Goal: Check status

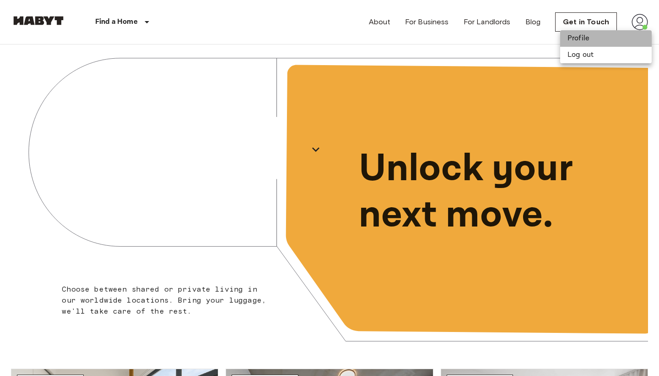
click at [586, 33] on li "Profile" at bounding box center [607, 38] width 92 height 16
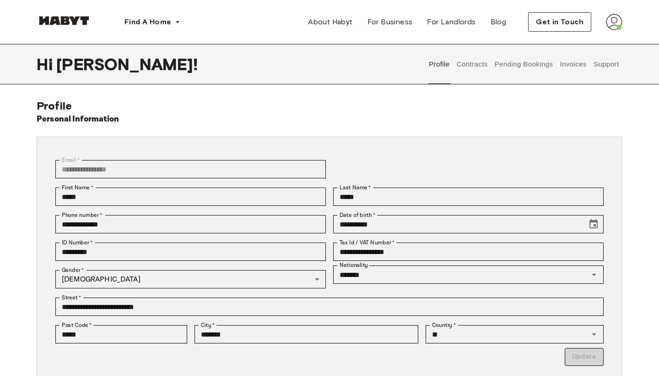
click at [594, 66] on button "Support" at bounding box center [607, 64] width 28 height 40
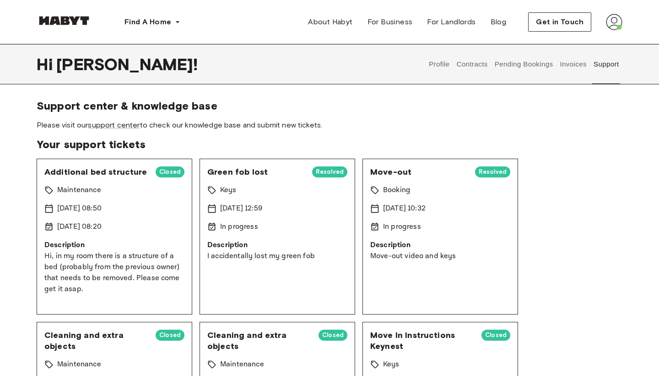
click at [440, 68] on button "Profile" at bounding box center [439, 64] width 23 height 40
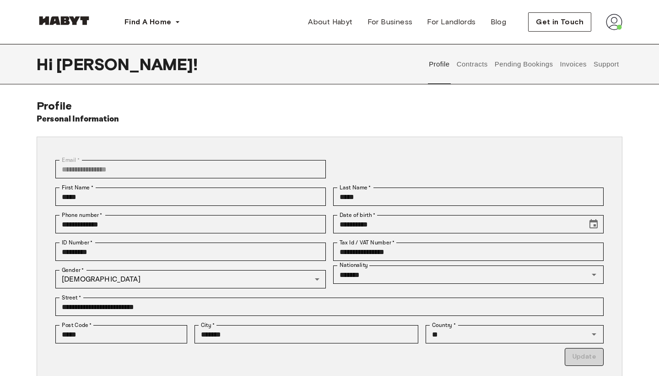
click at [477, 67] on button "Contracts" at bounding box center [472, 64] width 33 height 40
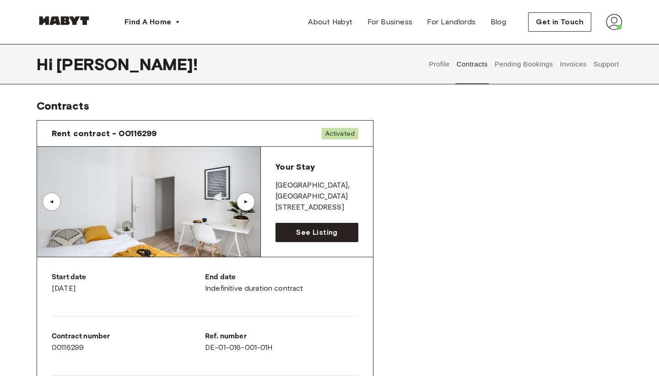
click at [139, 134] on span "Rent contract - 00116299" at bounding box center [104, 133] width 105 height 11
click at [304, 230] on span "See Listing" at bounding box center [316, 232] width 41 height 11
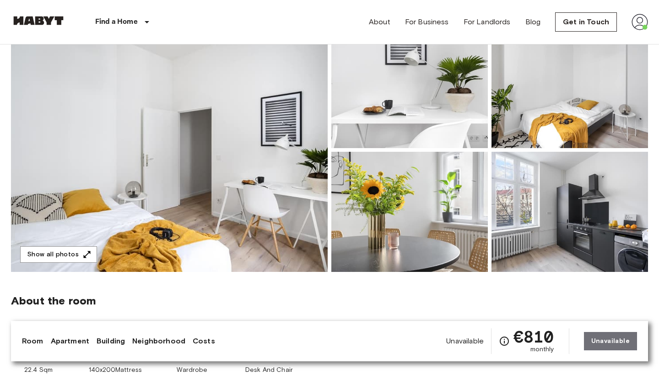
scroll to position [76, 0]
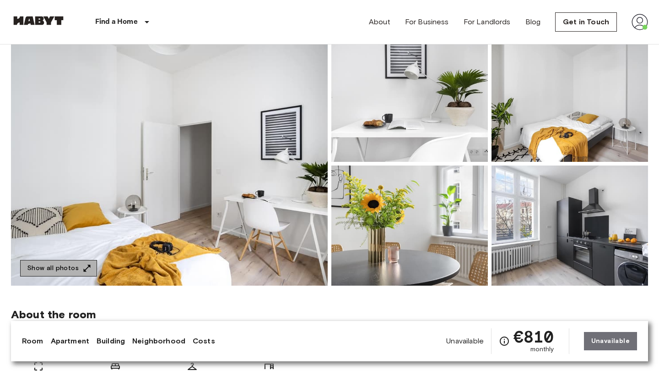
click at [64, 265] on button "Show all photos" at bounding box center [58, 268] width 77 height 17
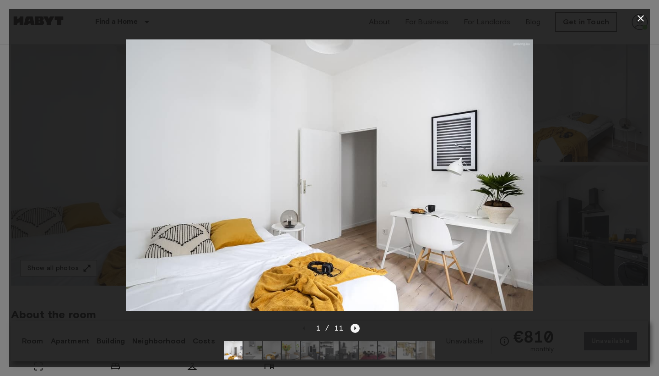
click at [354, 327] on icon "Next image" at bounding box center [355, 327] width 9 height 9
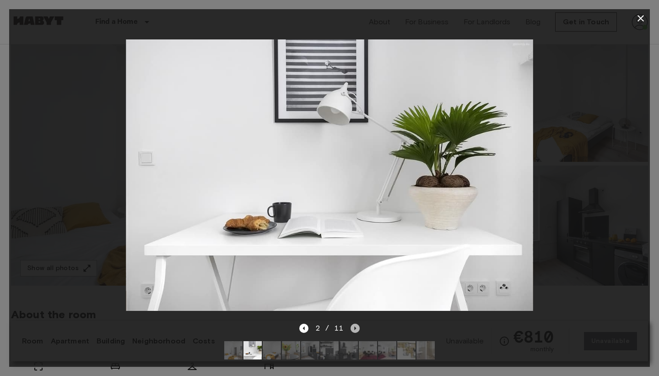
click at [354, 327] on icon "Next image" at bounding box center [355, 327] width 9 height 9
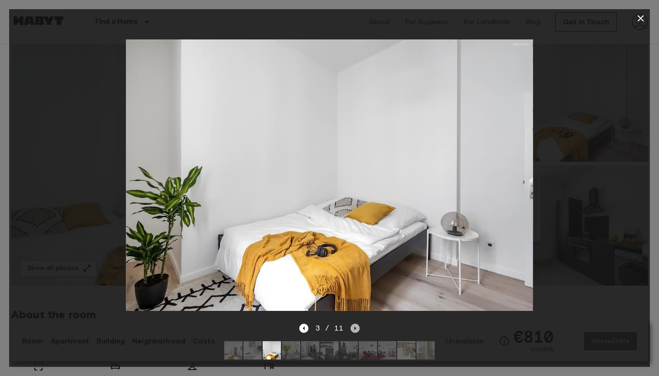
click at [356, 327] on icon "Next image" at bounding box center [355, 327] width 9 height 9
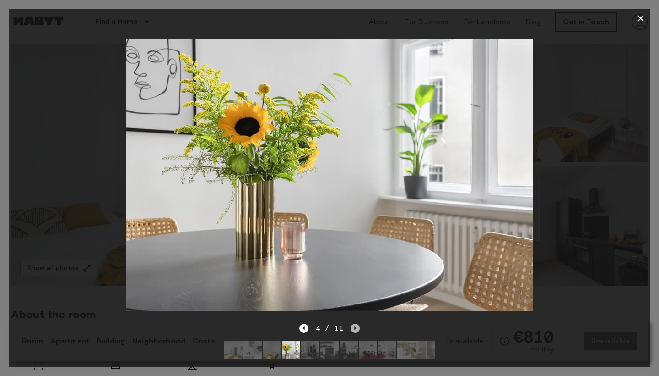
click at [356, 327] on icon "Next image" at bounding box center [355, 327] width 9 height 9
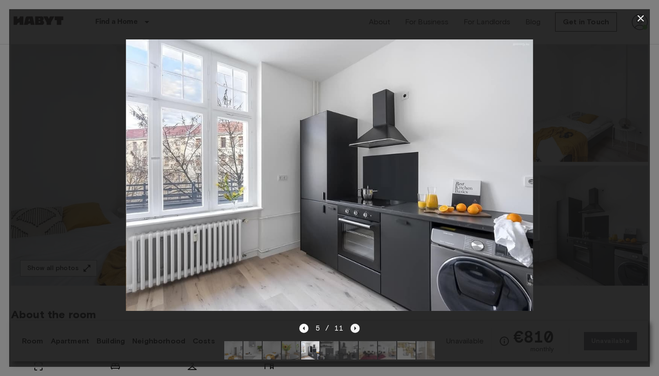
click at [356, 327] on icon "Next image" at bounding box center [355, 327] width 9 height 9
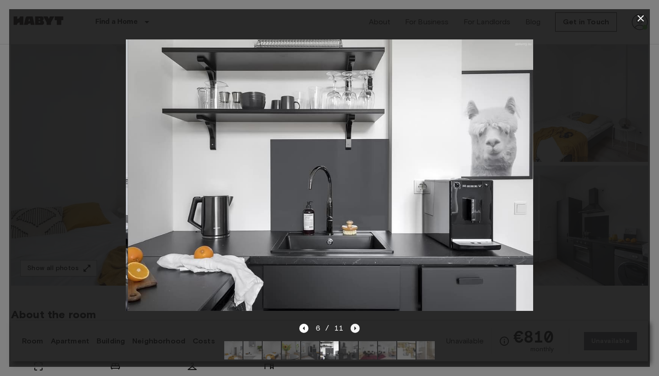
click at [356, 327] on icon "Next image" at bounding box center [355, 327] width 9 height 9
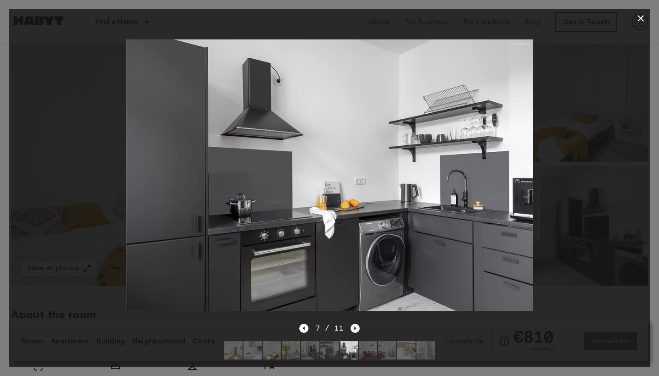
click at [352, 328] on icon "Next image" at bounding box center [355, 327] width 9 height 9
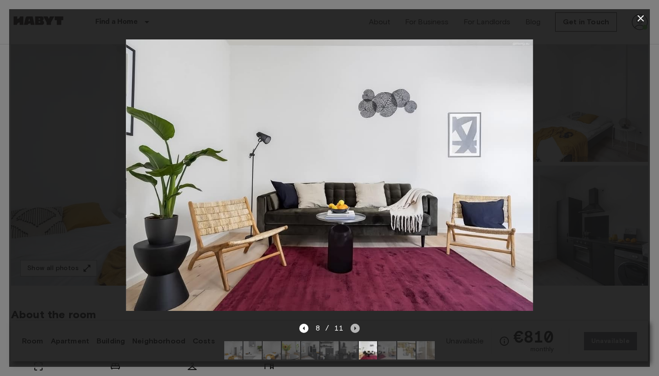
click at [352, 328] on icon "Next image" at bounding box center [355, 327] width 9 height 9
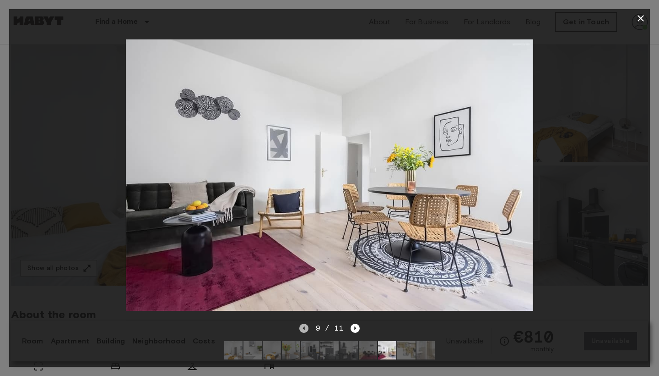
click at [300, 327] on icon "Previous image" at bounding box center [303, 327] width 9 height 9
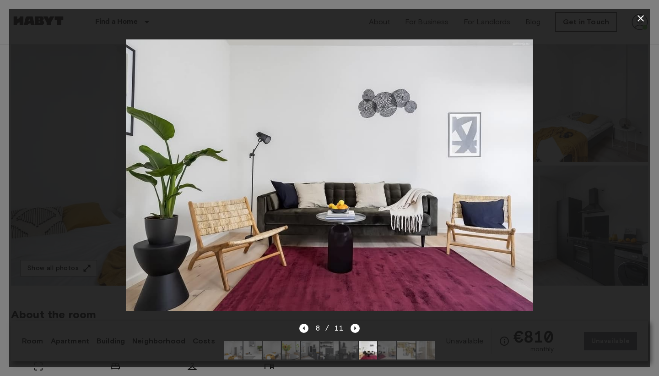
click at [348, 326] on div "8 / 11" at bounding box center [329, 327] width 61 height 11
click at [354, 328] on icon "Next image" at bounding box center [355, 327] width 9 height 9
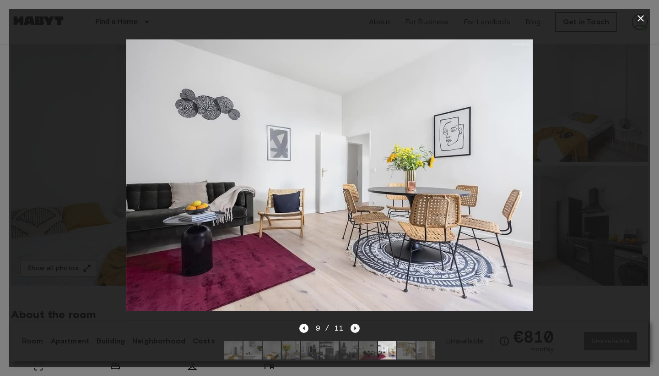
click at [354, 328] on icon "Next image" at bounding box center [355, 327] width 9 height 9
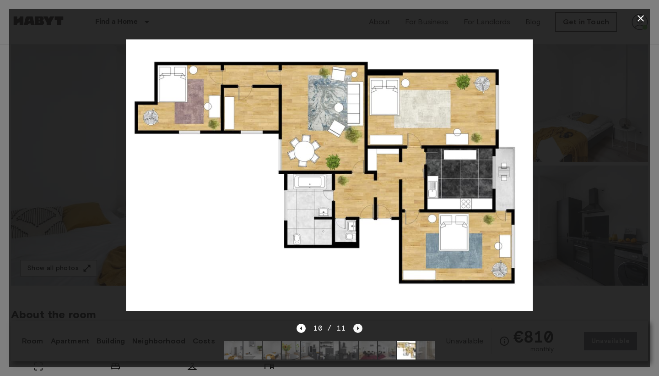
click at [354, 328] on icon "Next image" at bounding box center [358, 327] width 9 height 9
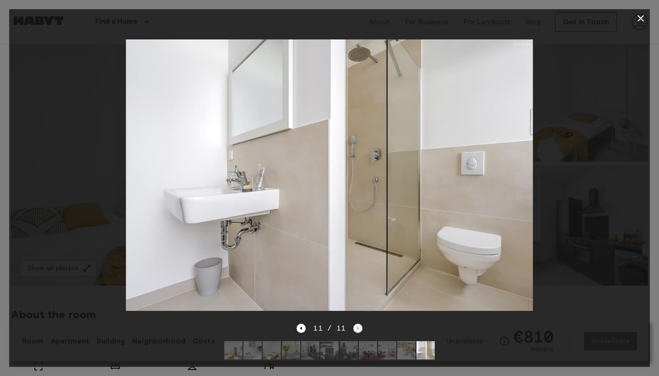
click at [354, 328] on div "11 / 11" at bounding box center [329, 327] width 65 height 11
click at [641, 18] on icon "button" at bounding box center [641, 18] width 6 height 6
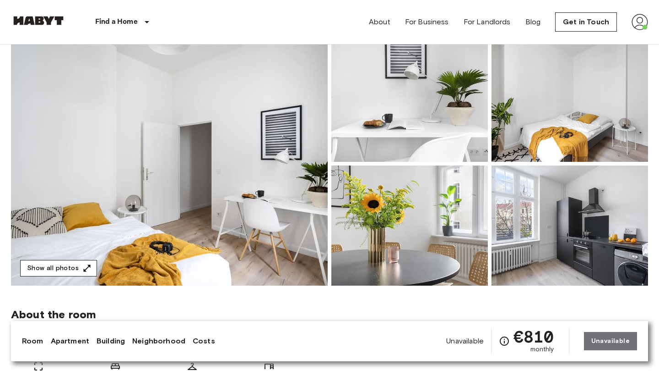
click at [84, 265] on icon "button" at bounding box center [86, 267] width 9 height 9
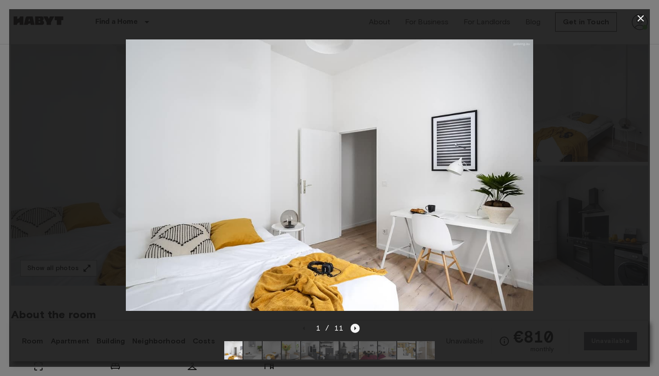
click at [354, 327] on icon "Next image" at bounding box center [355, 327] width 9 height 9
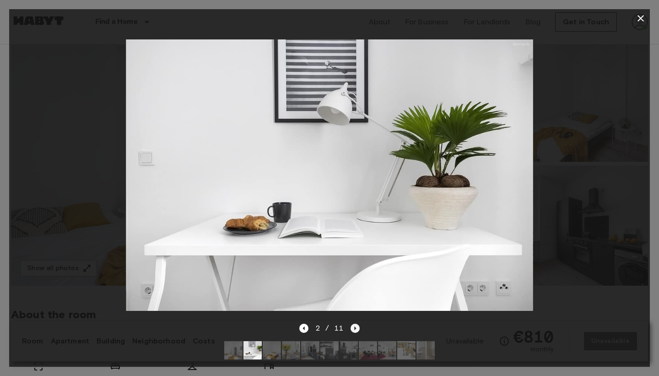
click at [354, 327] on icon "Next image" at bounding box center [355, 327] width 9 height 9
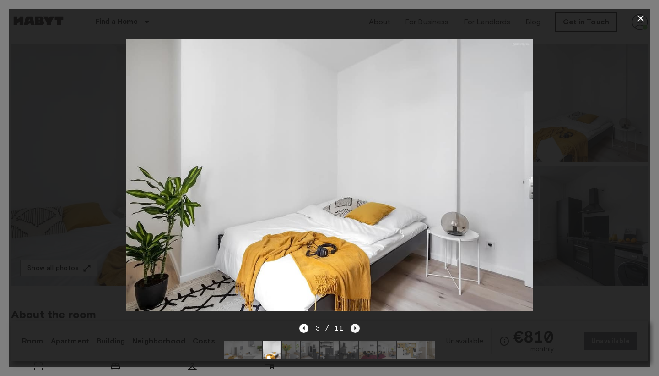
click at [354, 327] on icon "Next image" at bounding box center [355, 327] width 9 height 9
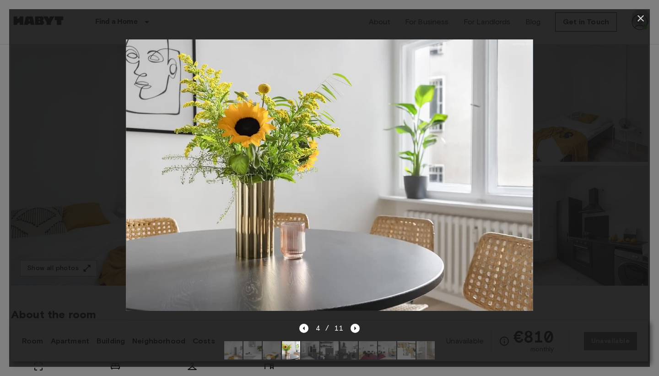
click at [642, 14] on icon "button" at bounding box center [641, 18] width 11 height 11
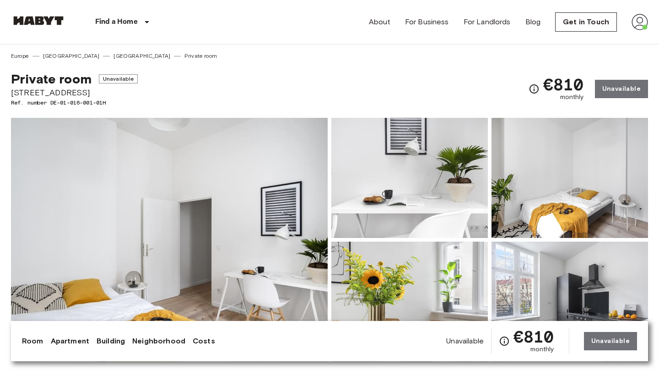
scroll to position [0, 0]
